Goal: Task Accomplishment & Management: Use online tool/utility

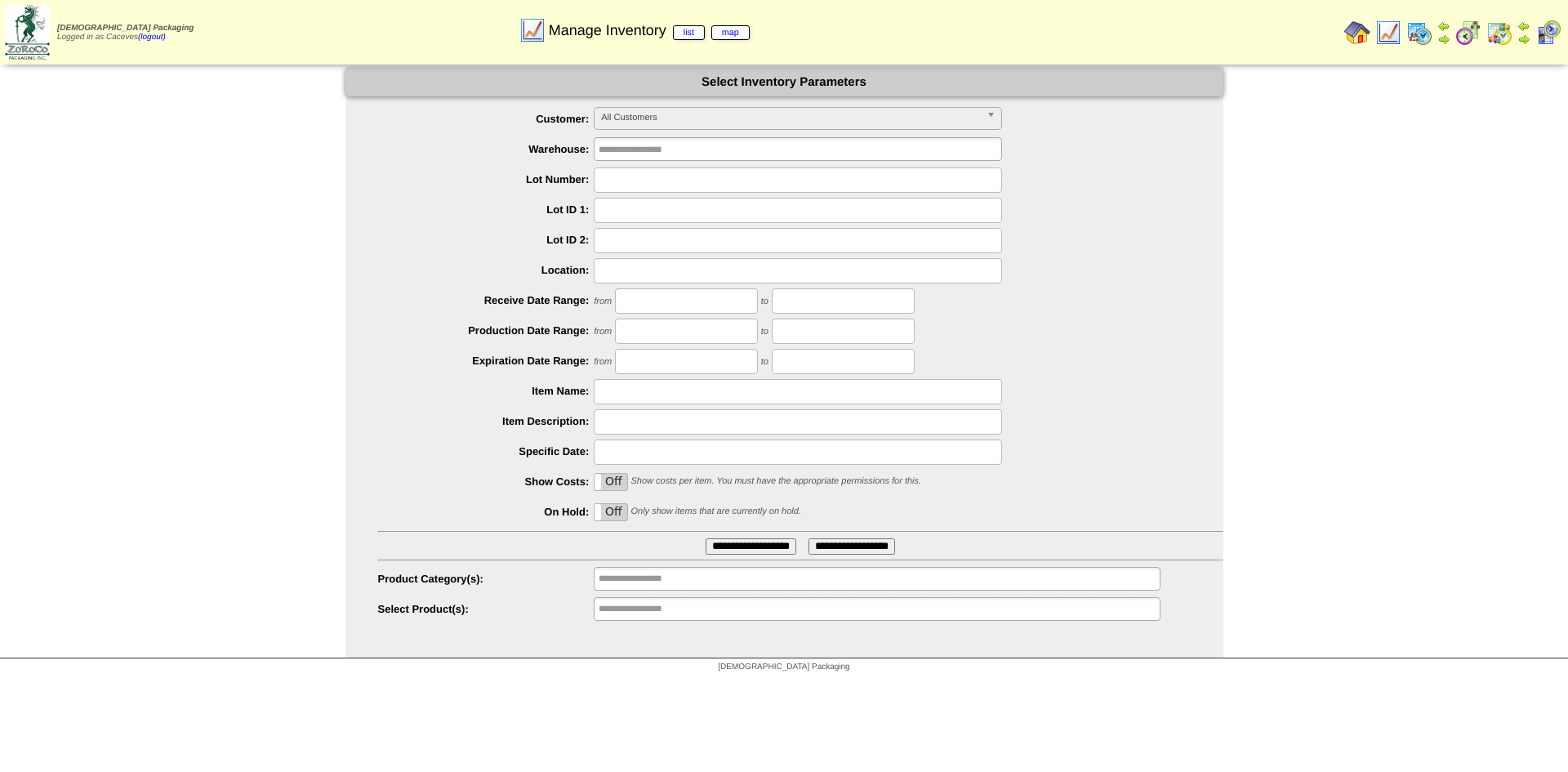
click at [1352, 35] on img at bounding box center [1356, 32] width 26 height 26
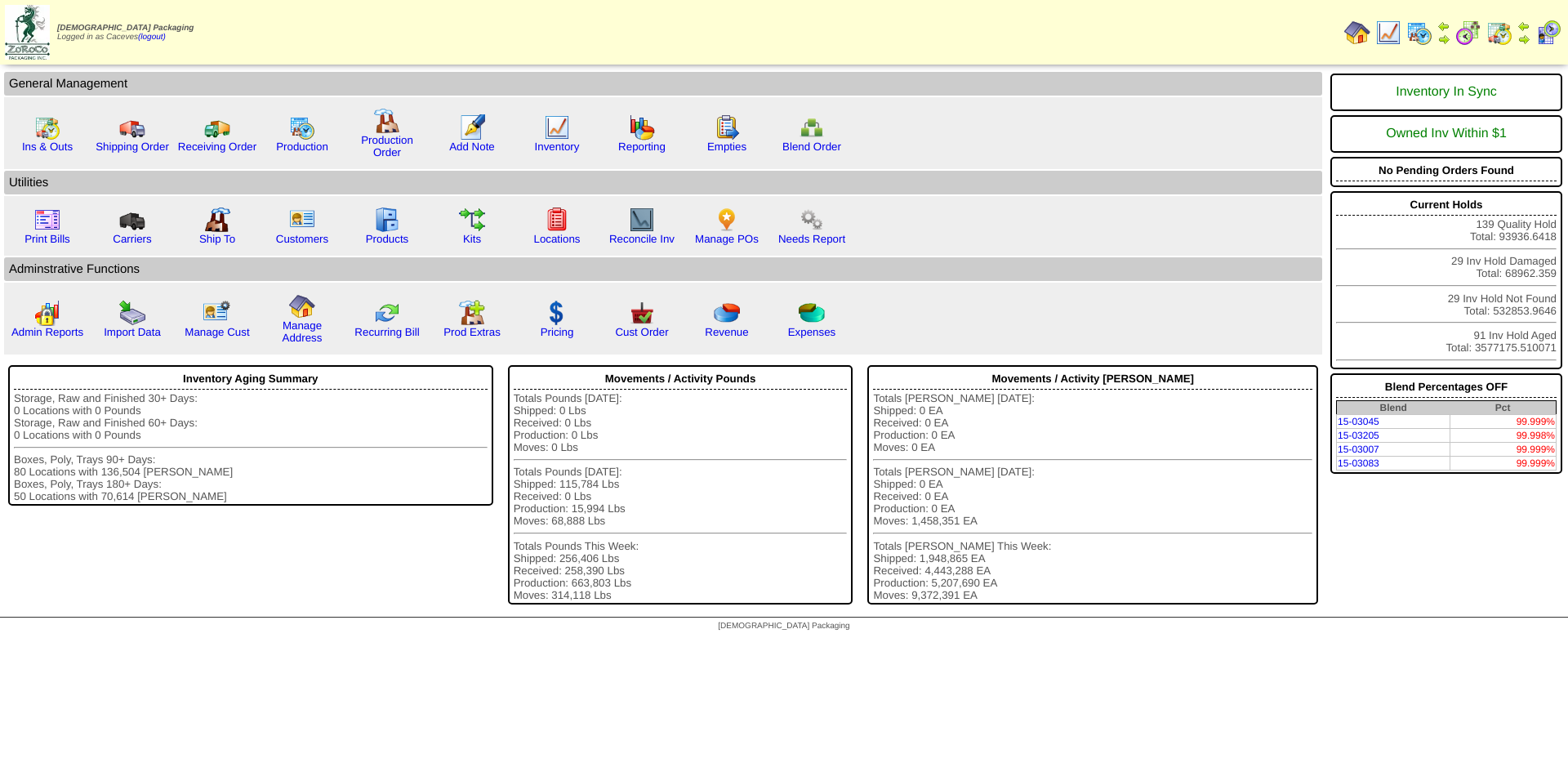
click at [1421, 44] on img at bounding box center [1418, 32] width 26 height 26
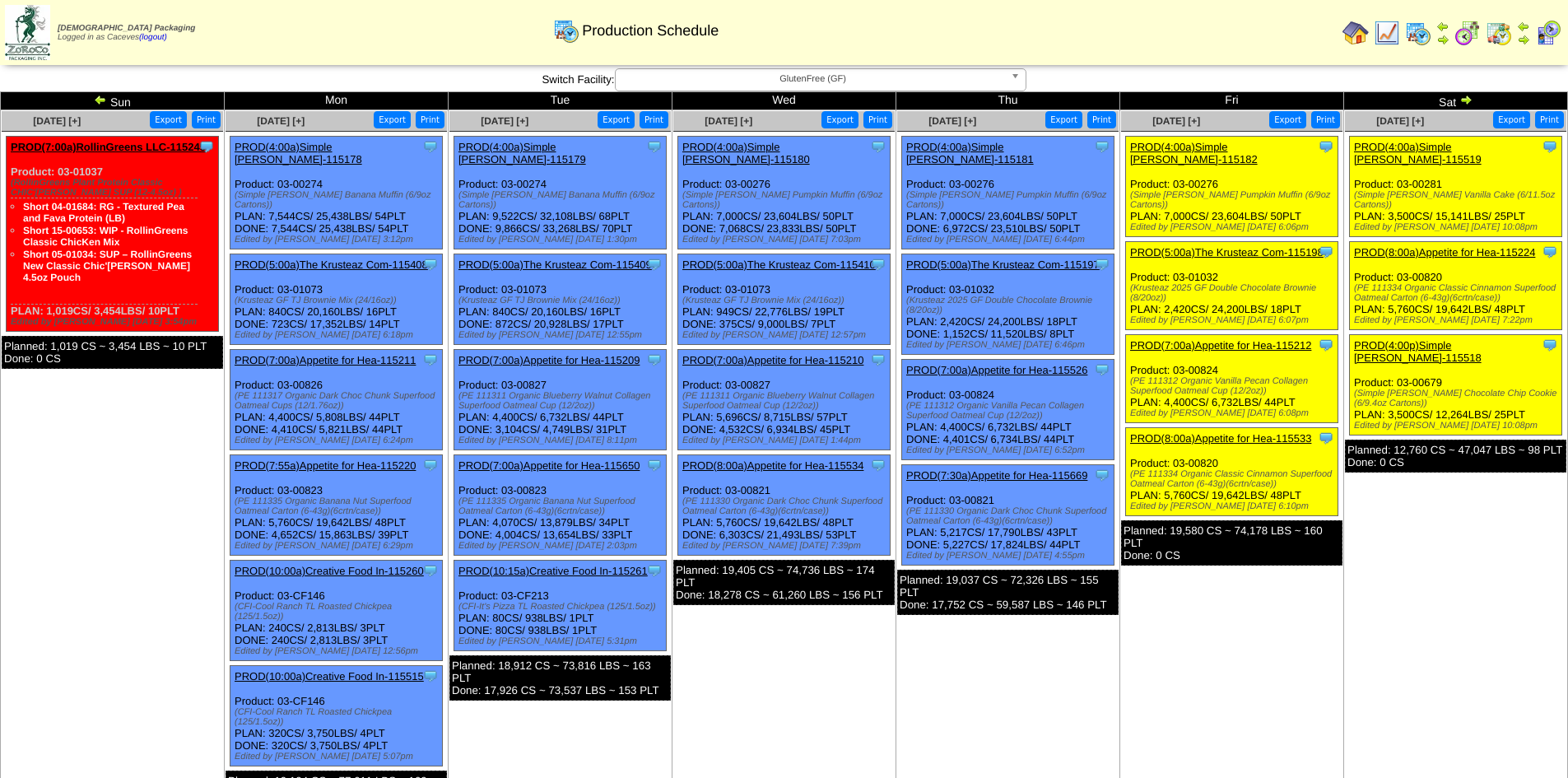
drag, startPoint x: 1264, startPoint y: 368, endPoint x: 1127, endPoint y: 361, distance: 137.2
click at [1127, 361] on div "Clone Item PROD(7:00a)Appetite for Hea-115212 Appetite for Healthy Living Sched…" at bounding box center [1231, 379] width 212 height 88
copy div "(PE 111312 Organic Vanilla Pecan Collagen Superfood Oatmeal Cup (12/2oz)"
drag, startPoint x: 1272, startPoint y: 459, endPoint x: 1230, endPoint y: 452, distance: 42.6
click at [1230, 469] on div "(PE 111334 Organic Classic Cinnamon Superfood Oatmeal Carton (6-43g)(6crtn/case…" at bounding box center [1234, 478] width 208 height 19
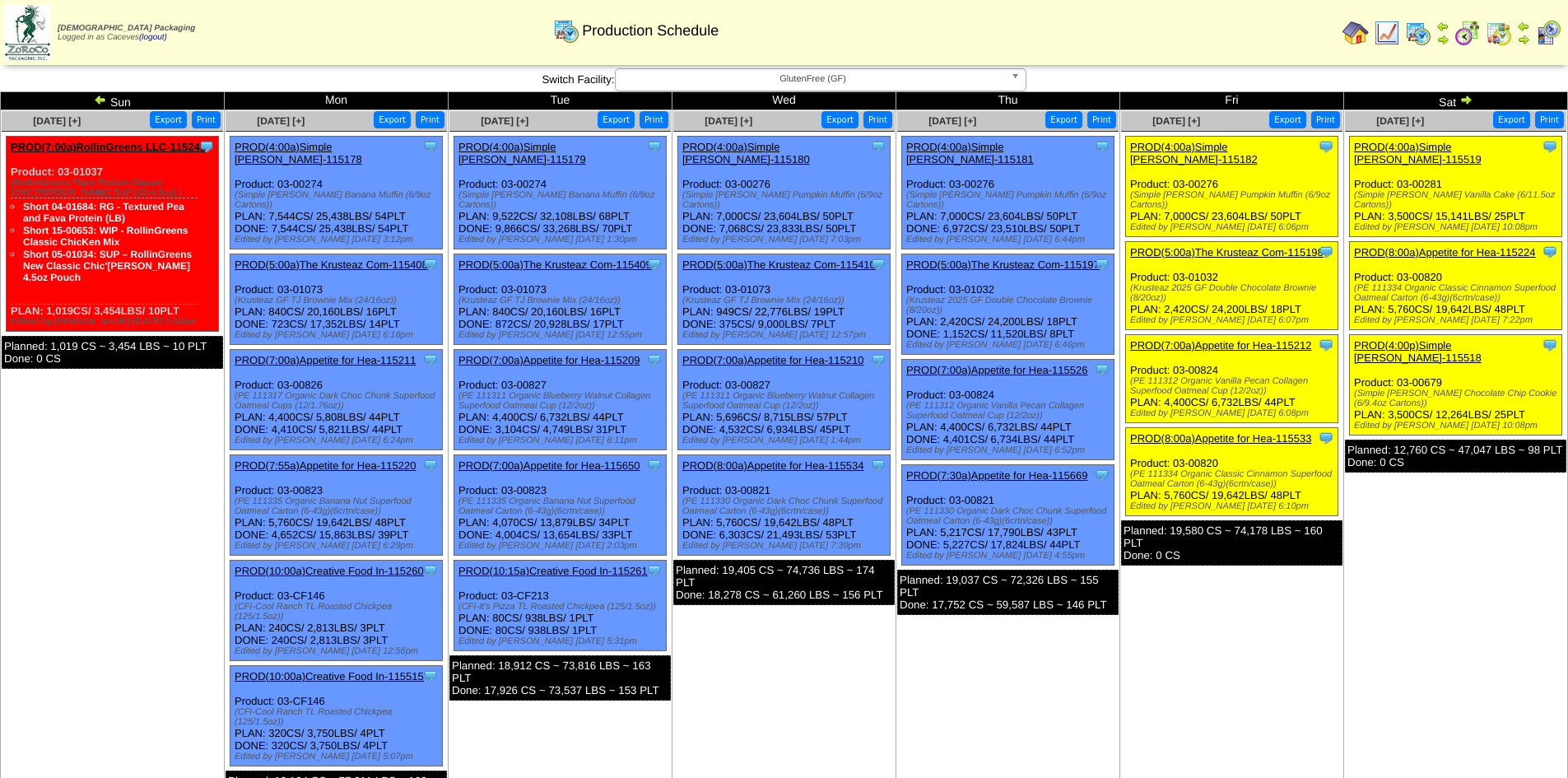
click at [1277, 469] on div "(PE 111334 Organic Classic Cinnamon Superfood Oatmeal Carton (6-43g)(6crtn/case…" at bounding box center [1234, 478] width 208 height 19
drag, startPoint x: 1275, startPoint y: 462, endPoint x: 1126, endPoint y: 451, distance: 149.4
click at [1126, 451] on div "Clone Item PROD(8:00a)Appetite for Hea-115533 Appetite for Healthy Living Sched…" at bounding box center [1231, 472] width 212 height 88
copy div "(PE 111334 Organic Classic Cinnamon Superfood Oatmeal Carton (6-43g)(6crtn/case)"
drag, startPoint x: 1310, startPoint y: 185, endPoint x: 1130, endPoint y: 185, distance: 180.0
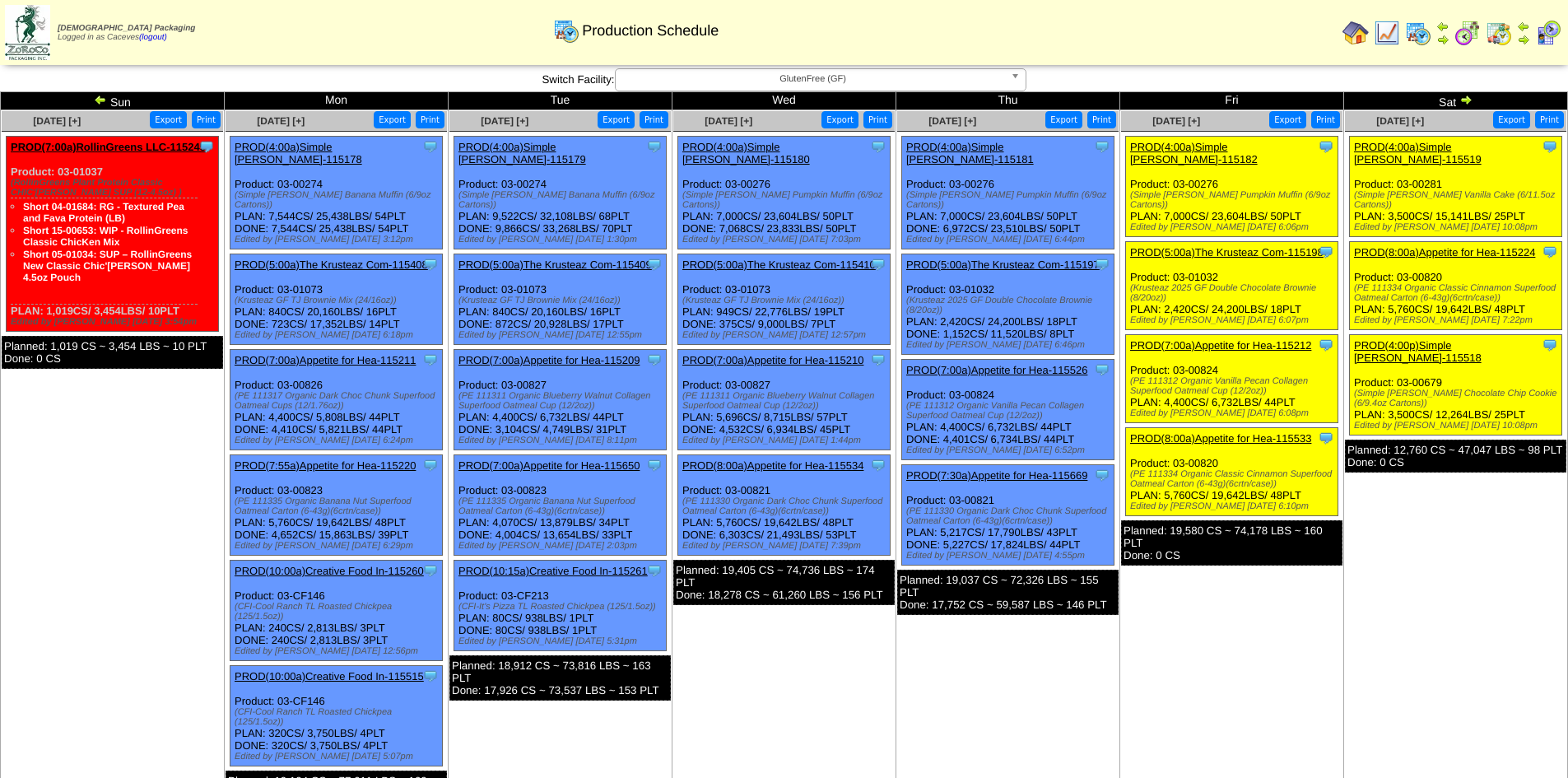
click at [1130, 190] on div "(Simple Mills Pumpkin Muffin (6/9oz Cartons))" at bounding box center [1234, 200] width 208 height 19
copy div "(Simple Mills Pumpkin Muffin (6/9oz Cartons)"
click at [1264, 428] on div "Clone Item PROD(8:00a)Appetite for Hea-115533 Appetite for Healthy Living Sched…" at bounding box center [1231, 472] width 212 height 88
